Goal: Navigation & Orientation: Locate item on page

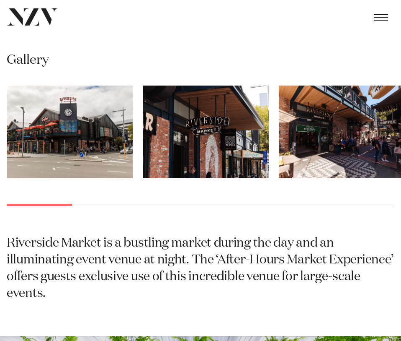
scroll to position [418, 0]
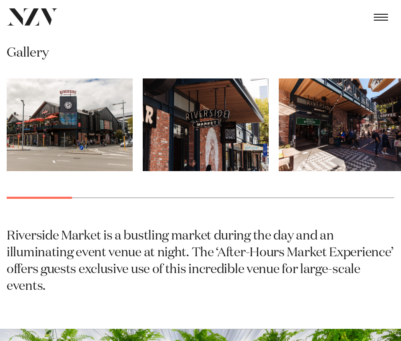
click at [333, 160] on img "3 / 17" at bounding box center [342, 124] width 126 height 93
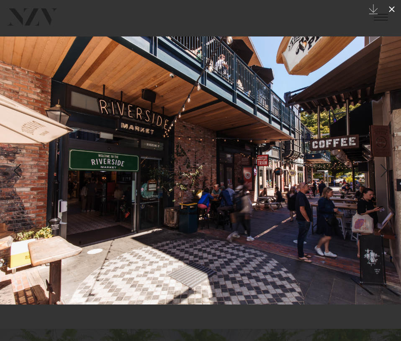
click at [393, 13] on icon at bounding box center [392, 9] width 10 height 10
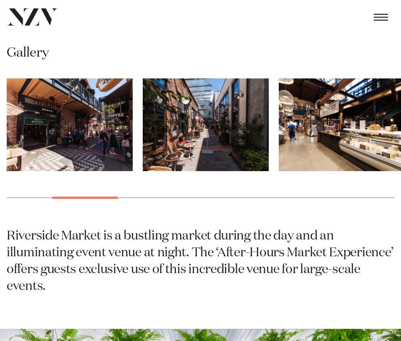
click at [236, 171] on img "4 / 17" at bounding box center [206, 124] width 126 height 93
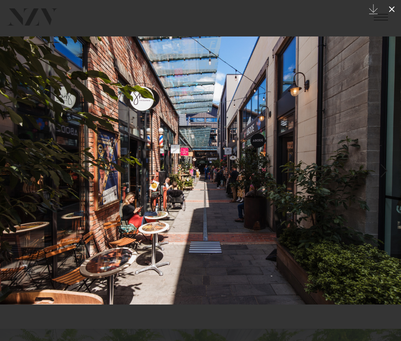
click at [390, 9] on icon at bounding box center [392, 9] width 10 height 10
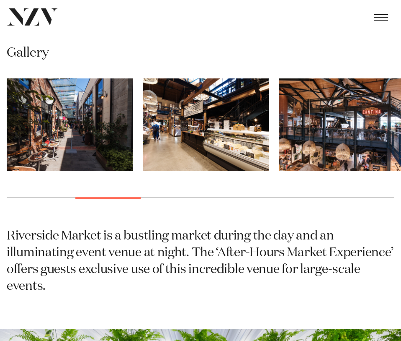
click at [88, 161] on img "4 / 17" at bounding box center [70, 124] width 126 height 93
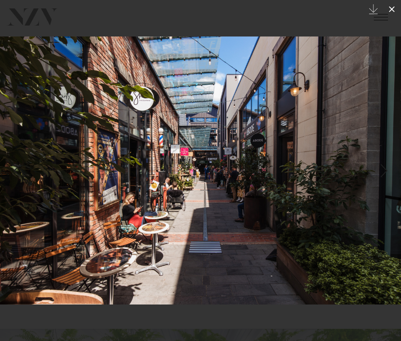
click at [393, 4] on icon at bounding box center [392, 9] width 10 height 10
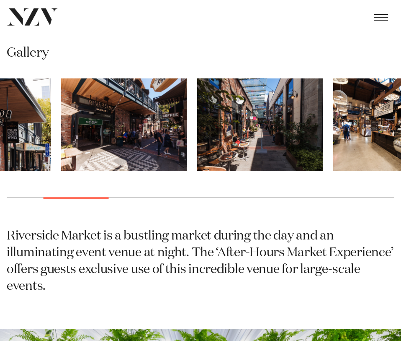
click at [59, 199] on div at bounding box center [76, 198] width 65 height 2
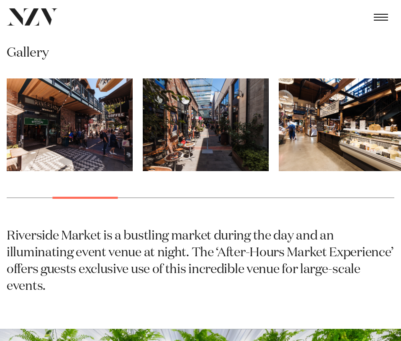
click at [79, 163] on img "3 / 17" at bounding box center [70, 124] width 126 height 93
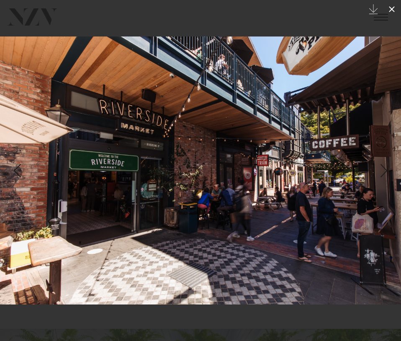
click at [393, 5] on icon at bounding box center [392, 9] width 10 height 10
